Goal: Task Accomplishment & Management: Manage account settings

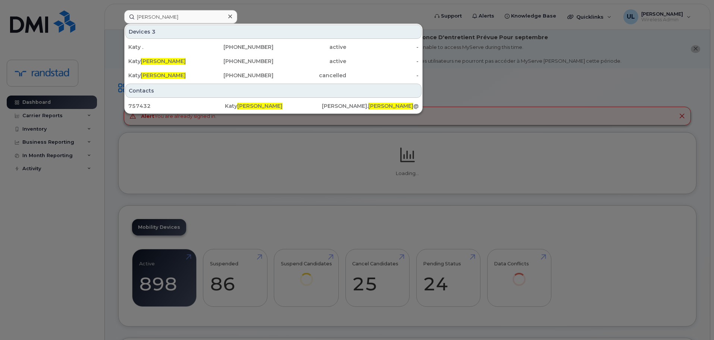
type input "Quintin"
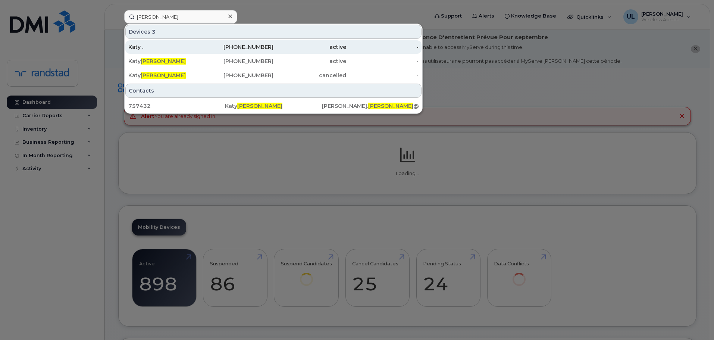
drag, startPoint x: 0, startPoint y: 0, endPoint x: 172, endPoint y: 43, distance: 177.2
click at [172, 43] on div "Katy ." at bounding box center [164, 46] width 73 height 13
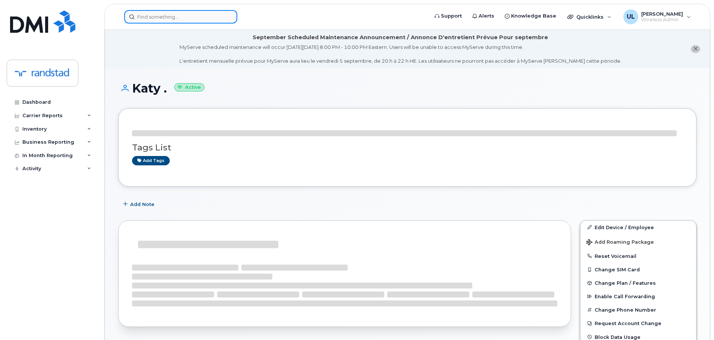
click at [186, 16] on input at bounding box center [180, 16] width 113 height 13
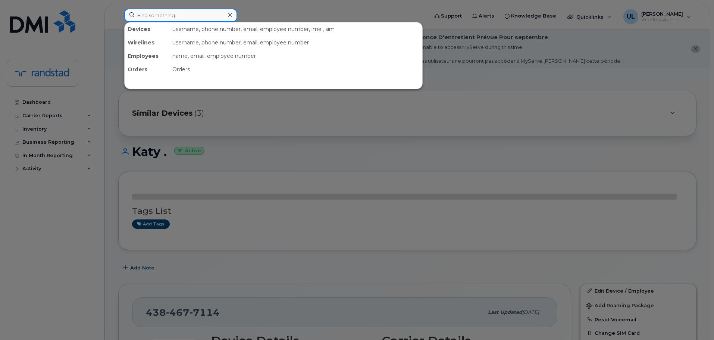
paste input "Quintin"
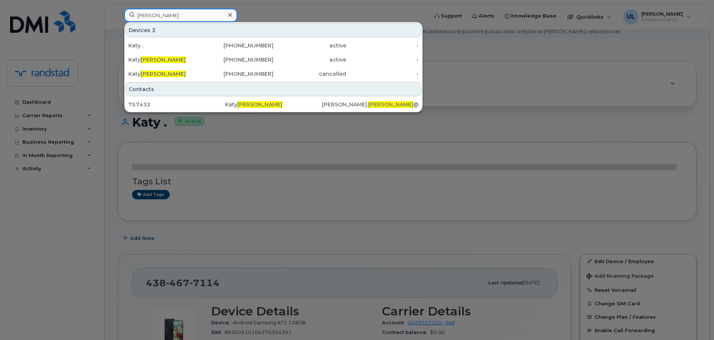
scroll to position [112, 0]
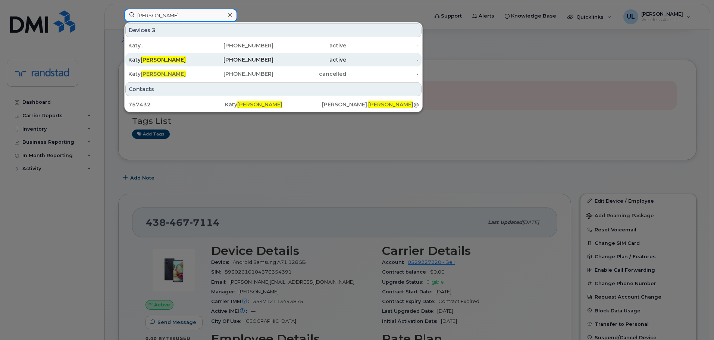
type input "Quintin"
click at [209, 61] on div "438-357-9610" at bounding box center [237, 59] width 73 height 7
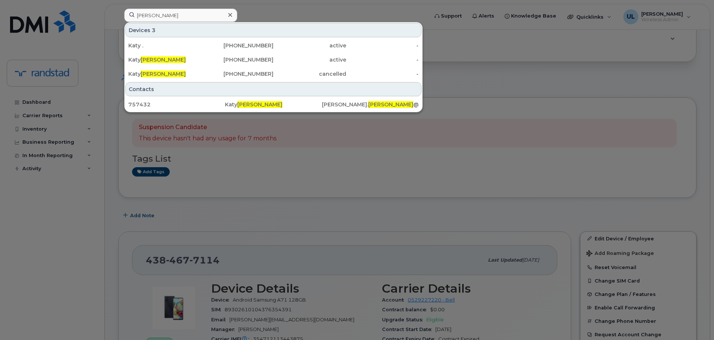
scroll to position [0, 0]
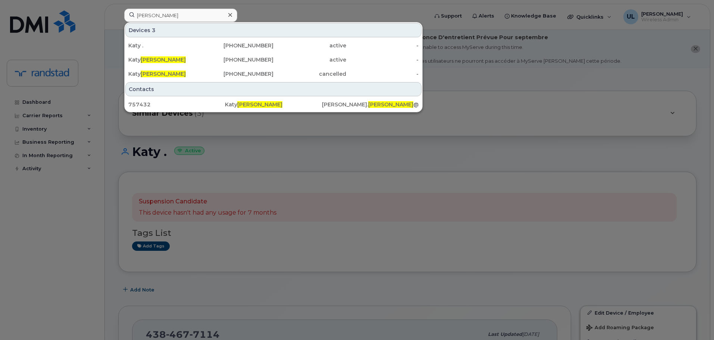
click at [546, 53] on div at bounding box center [357, 170] width 714 height 340
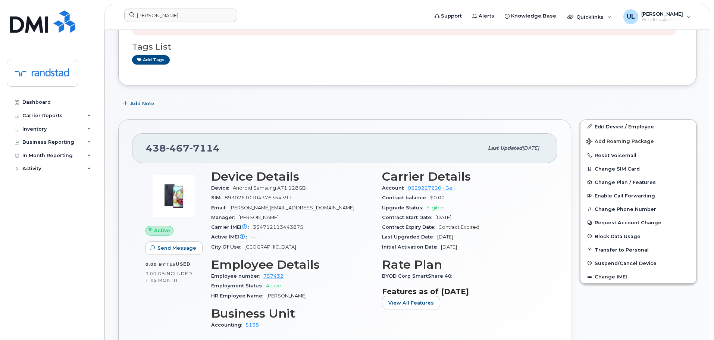
scroll to position [187, 0]
click at [616, 264] on span "Suspend/Cancel Device" at bounding box center [626, 263] width 62 height 6
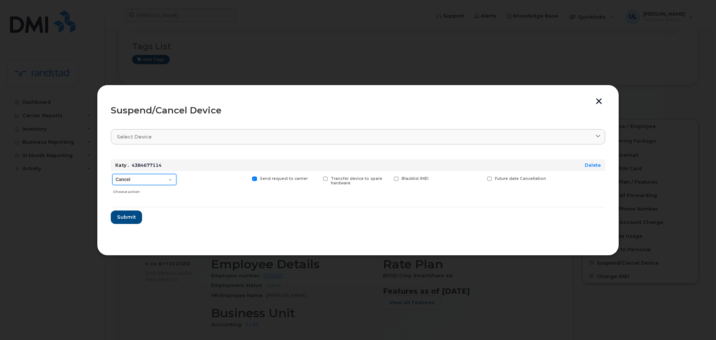
click at [143, 179] on select "Cancel Suspend - Extend Suspension Suspend - Reduced Rate Suspend - Full Rate S…" at bounding box center [144, 179] width 64 height 11
select select "[object Object]"
click at [112, 174] on select "Cancel Suspend - Extend Suspension Suspend - Reduced Rate Suspend - Full Rate S…" at bounding box center [144, 179] width 64 height 11
click at [126, 216] on span "Submit" at bounding box center [126, 216] width 19 height 7
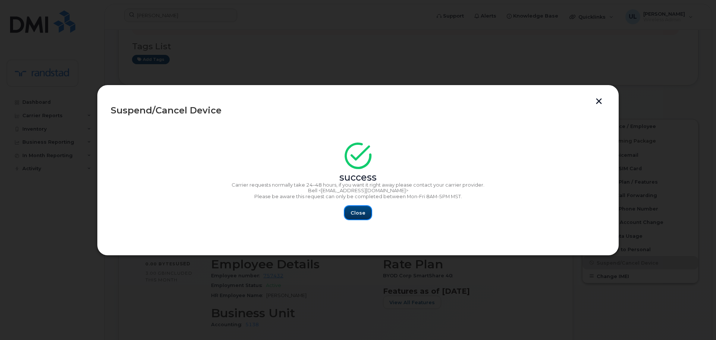
click at [357, 208] on button "Close" at bounding box center [358, 212] width 27 height 13
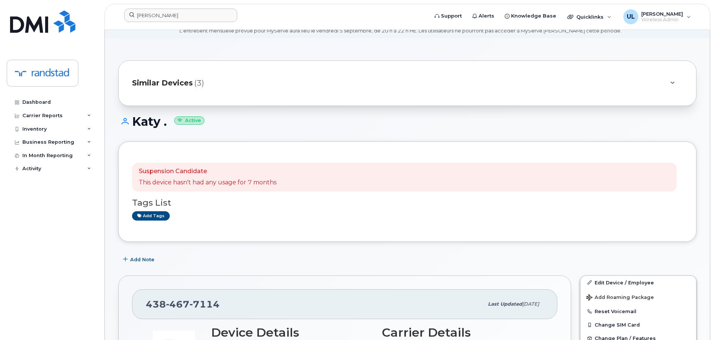
scroll to position [0, 0]
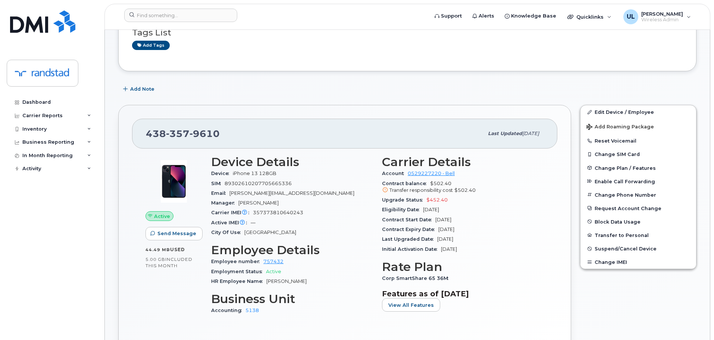
scroll to position [261, 0]
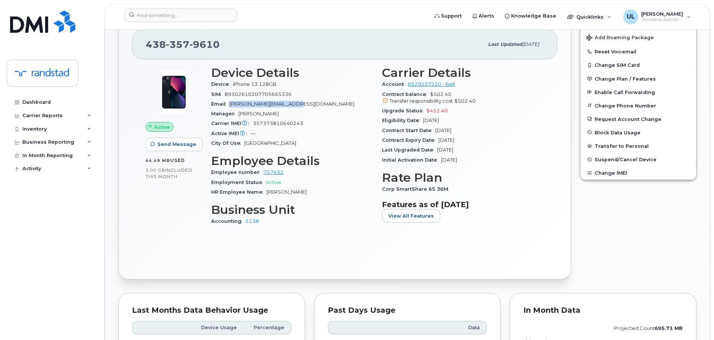
drag, startPoint x: 231, startPoint y: 103, endPoint x: 316, endPoint y: 102, distance: 84.7
click at [316, 102] on div "Email katy.quintin@randstad.ca" at bounding box center [292, 104] width 162 height 10
copy span "[PERSON_NAME][EMAIL_ADDRESS][DOMAIN_NAME]"
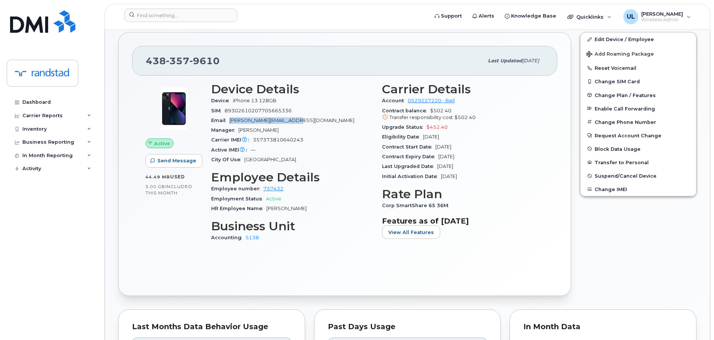
scroll to position [75, 0]
